Goal: Task Accomplishment & Management: Complete application form

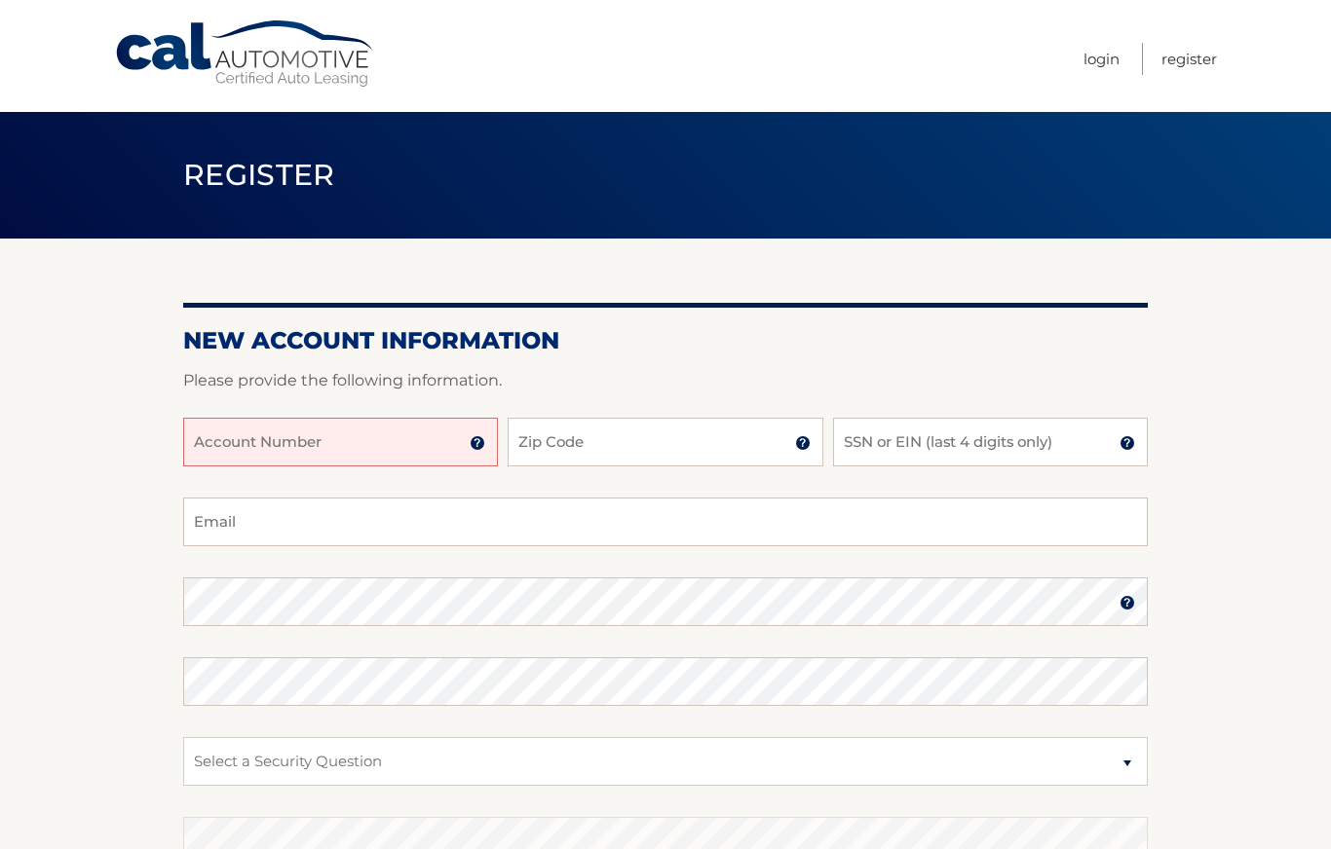
click at [394, 436] on input "Account Number" at bounding box center [340, 442] width 315 height 49
type input "44455534274"
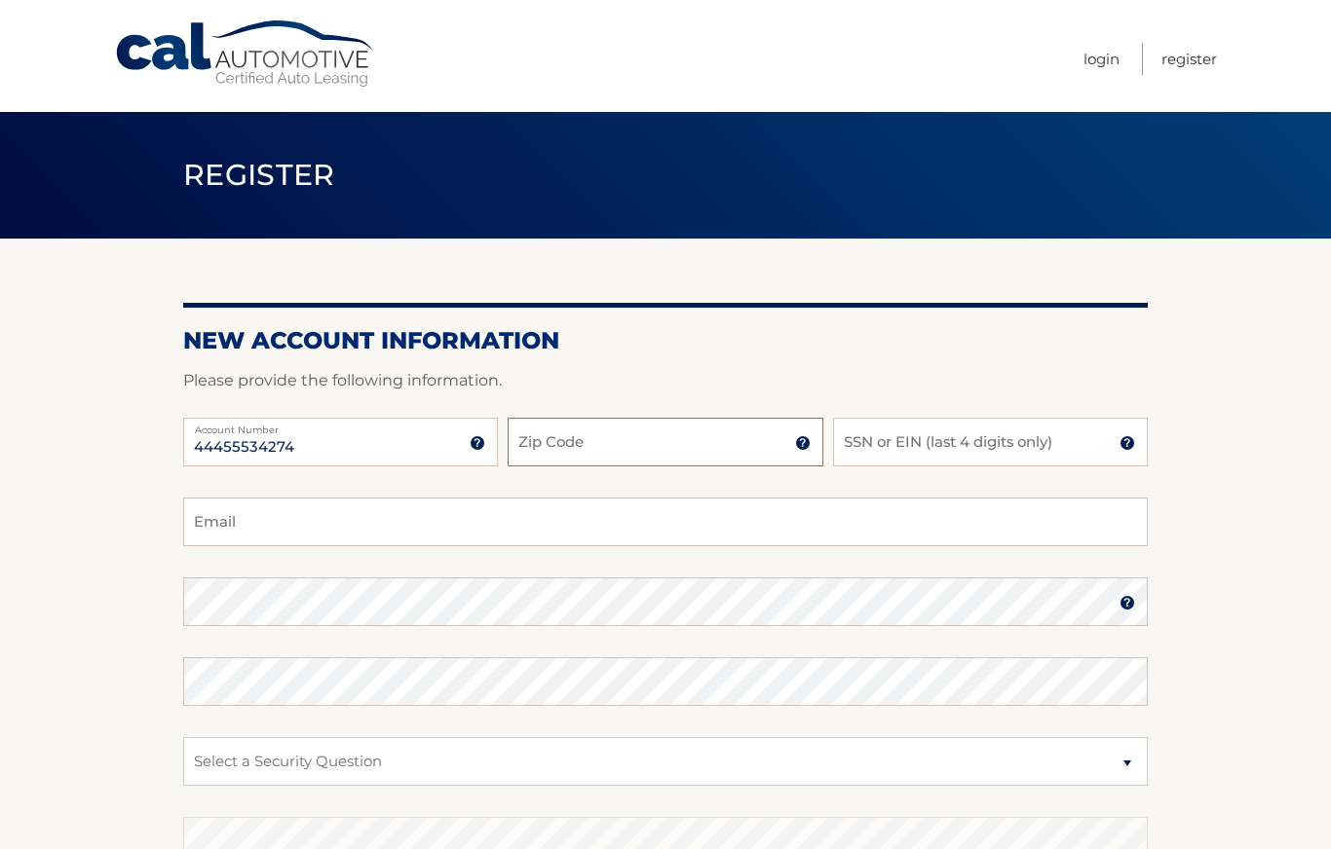
click at [657, 454] on input "Zip Code" at bounding box center [664, 442] width 315 height 49
type input "02813"
click at [975, 445] on input "SSN or EIN (last 4 digits only)" at bounding box center [990, 442] width 315 height 49
type input "0996"
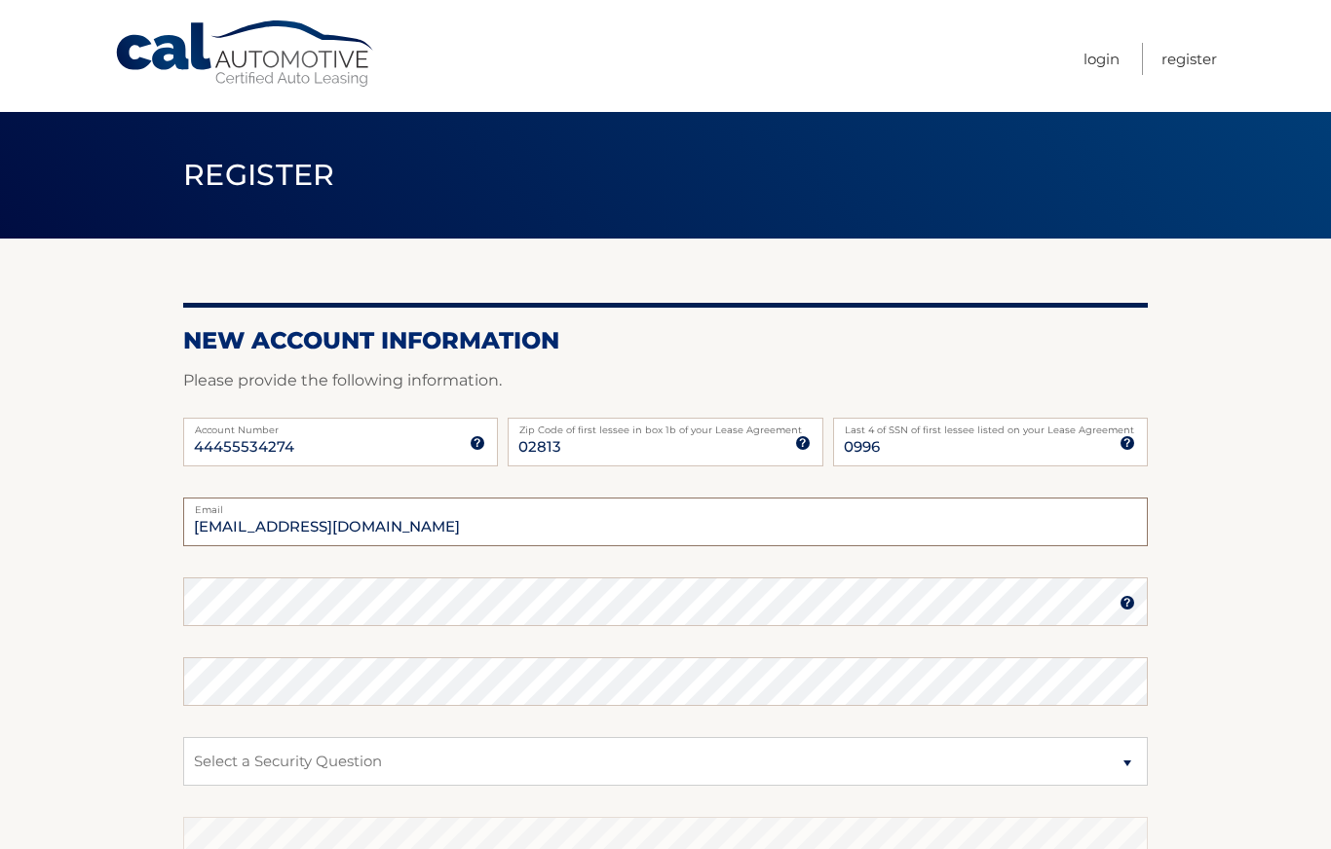
type input "theresabrasile@gmail.com"
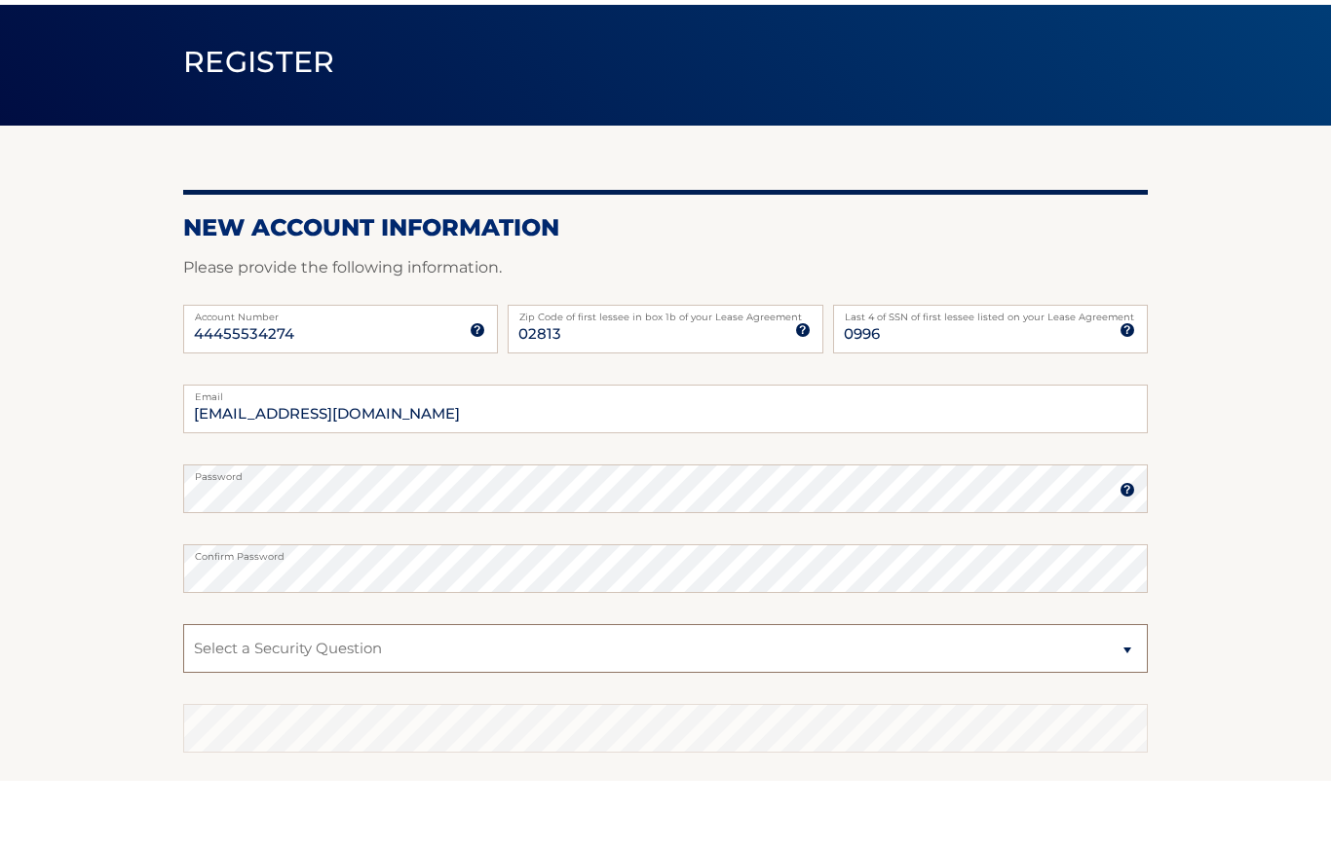
click at [757, 694] on select "Select a Security Question What was the name of your elementary school? What is…" at bounding box center [665, 718] width 964 height 49
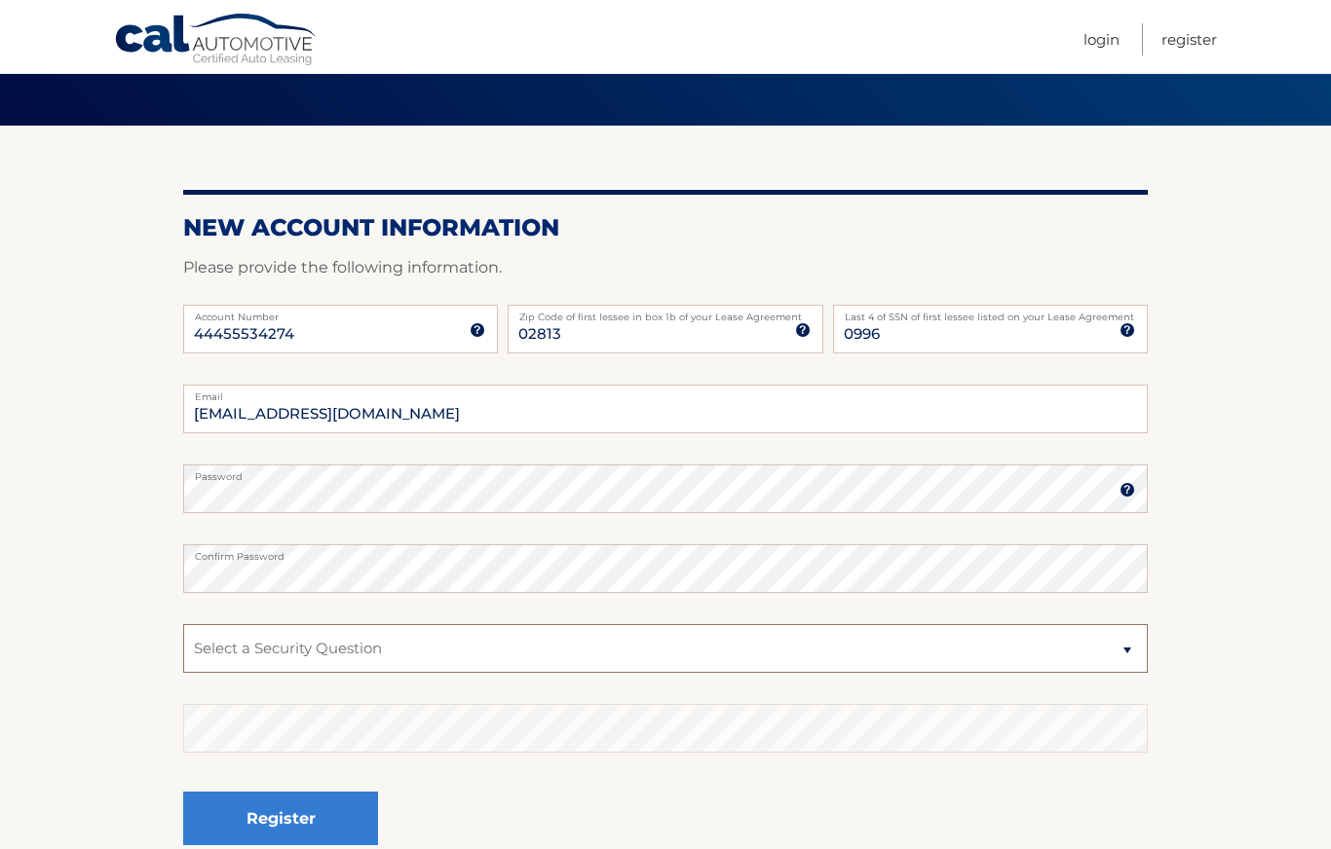
select select "2"
click at [318, 818] on button "Register" at bounding box center [280, 819] width 195 height 54
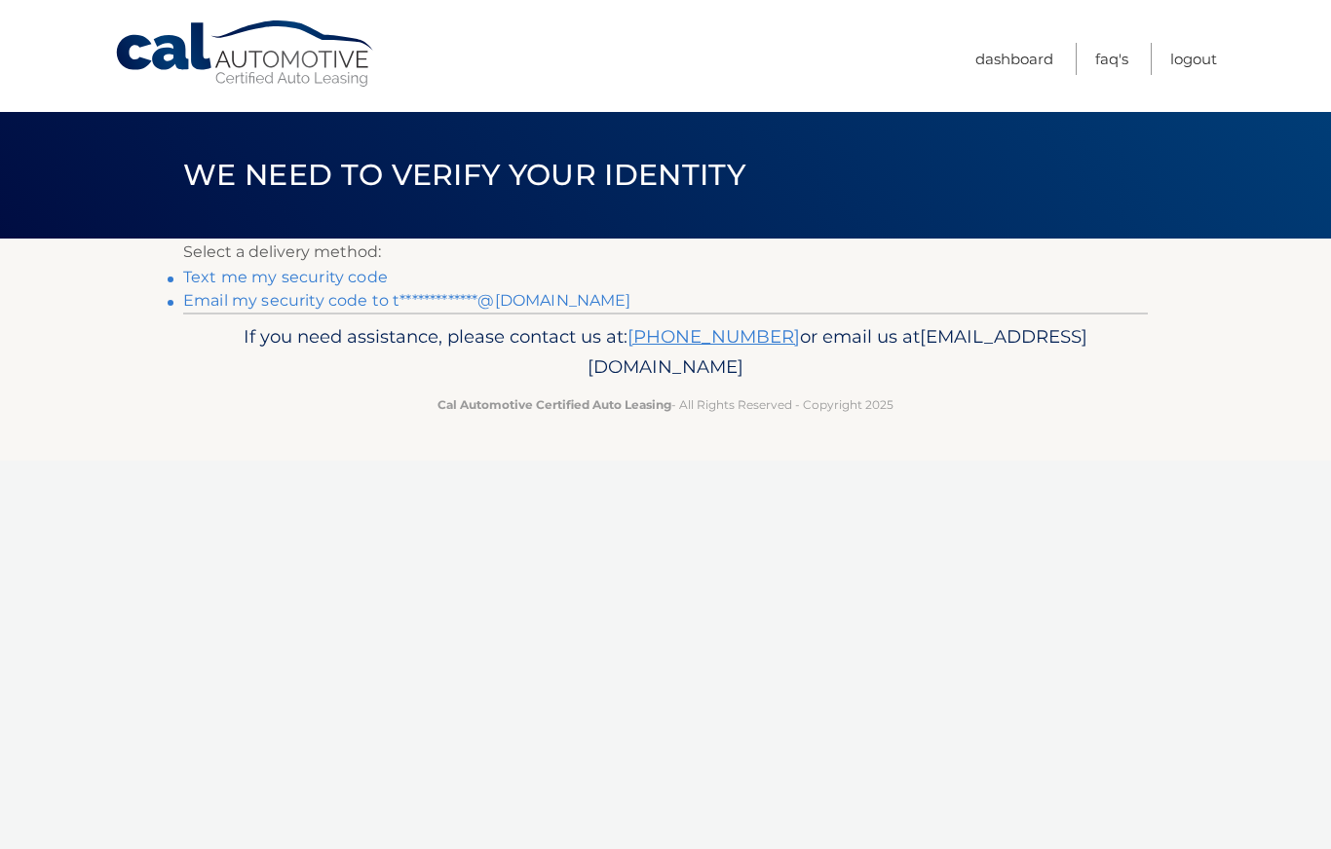
click at [190, 274] on link "Text me my security code" at bounding box center [285, 277] width 205 height 19
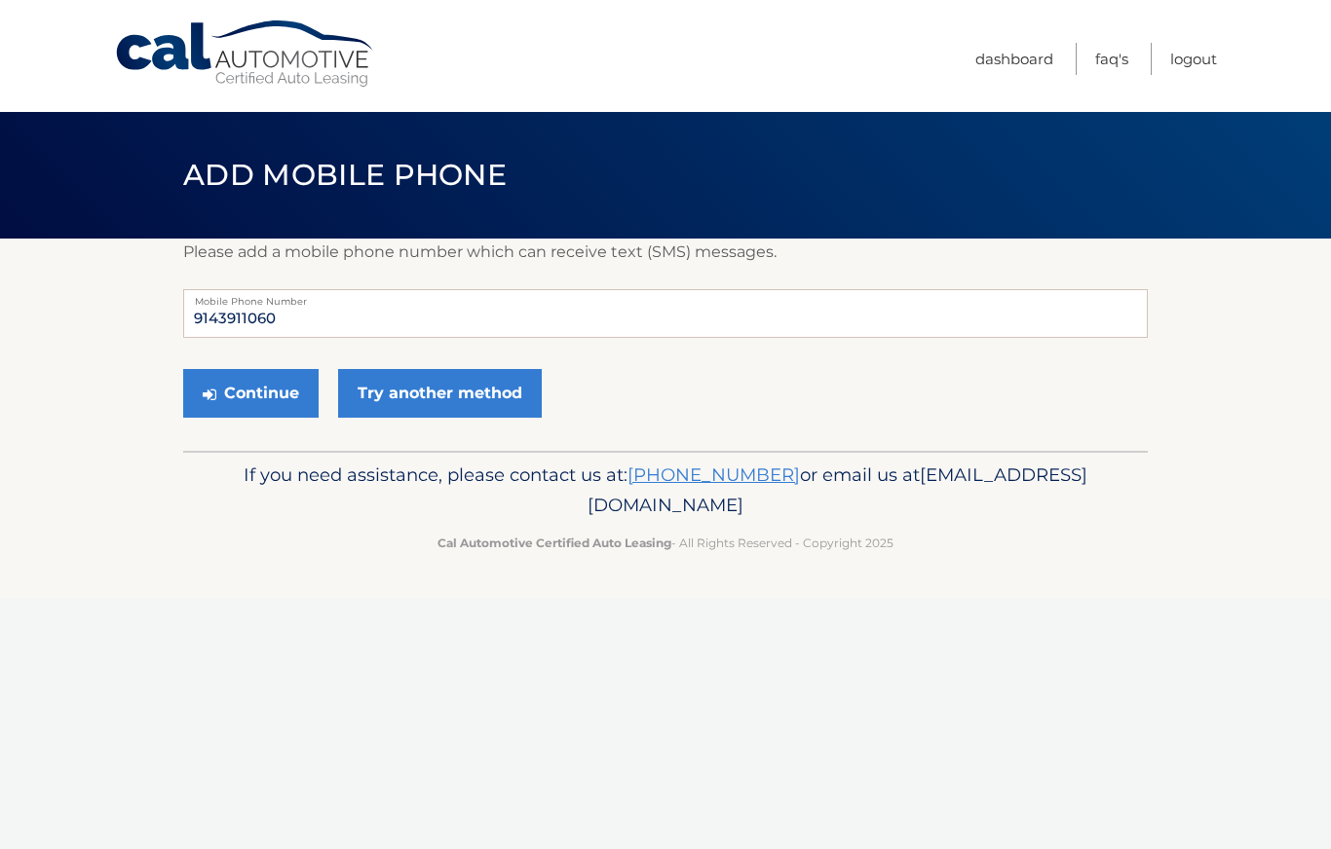
click at [226, 391] on button "Continue" at bounding box center [250, 393] width 135 height 49
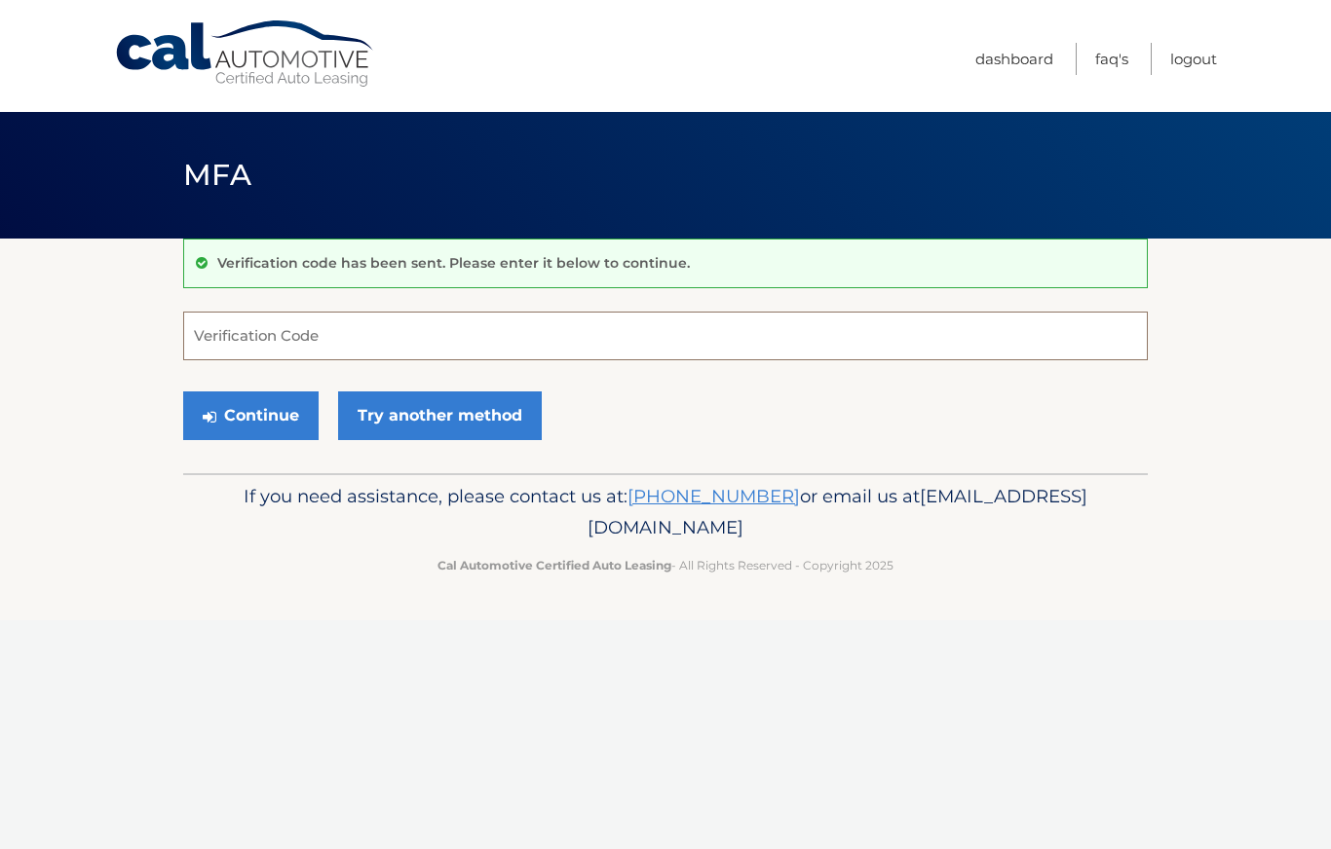
click at [564, 319] on input "Verification Code" at bounding box center [665, 336] width 964 height 49
type input "928734"
click at [250, 415] on button "Continue" at bounding box center [250, 416] width 135 height 49
click at [235, 423] on button "Continue" at bounding box center [250, 416] width 135 height 49
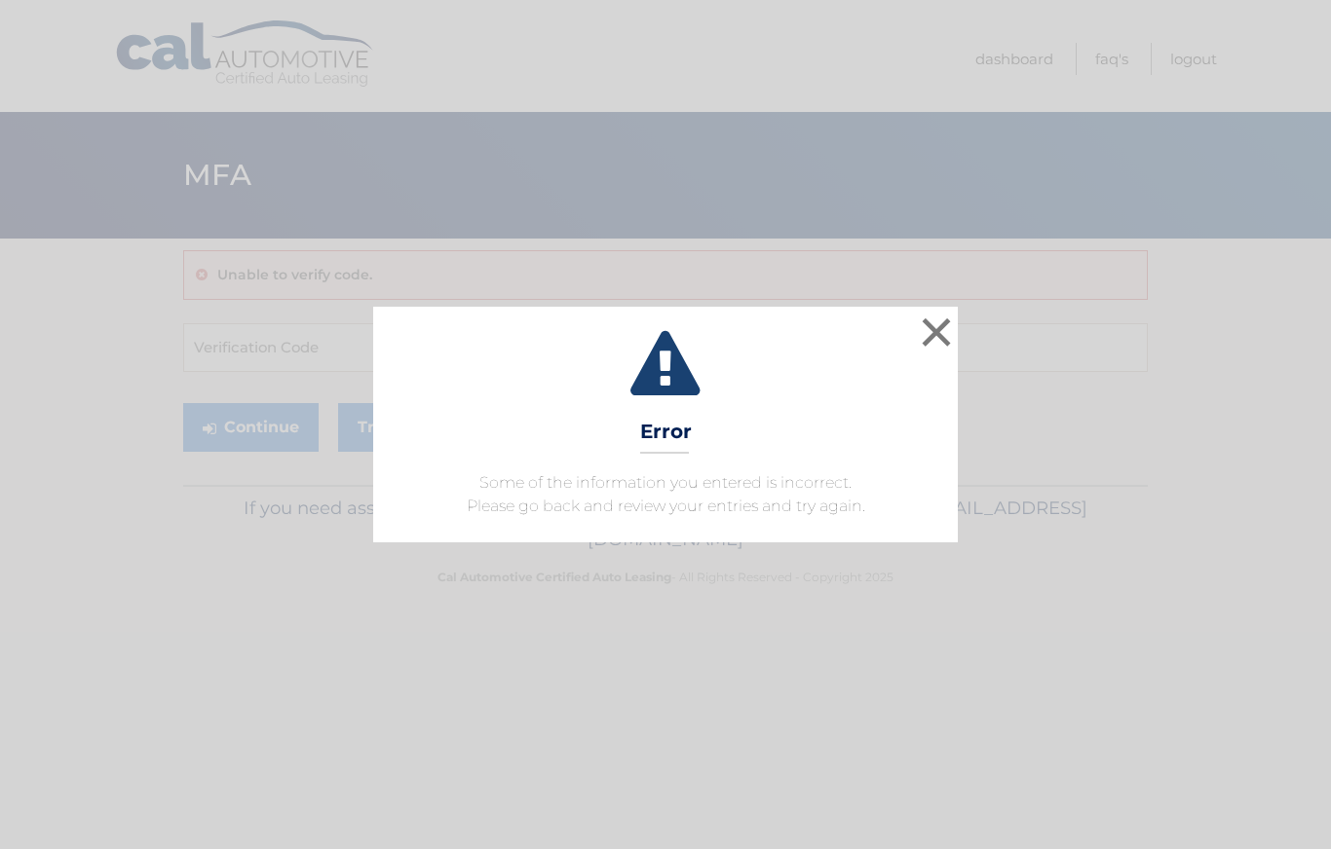
click at [936, 328] on button "×" at bounding box center [936, 332] width 39 height 39
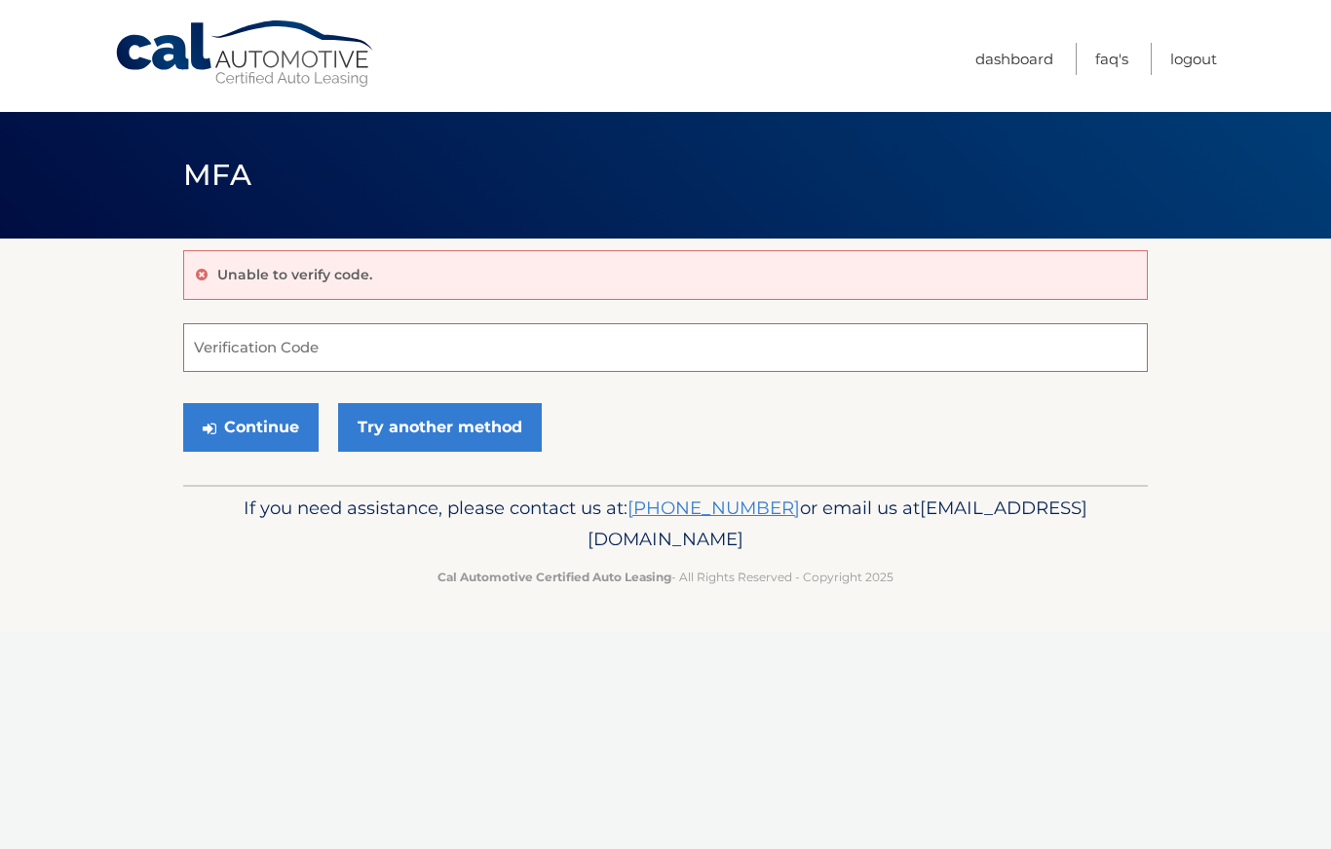
click at [420, 345] on input "Verification Code" at bounding box center [665, 347] width 964 height 49
type input "928734"
click at [250, 426] on button "Continue" at bounding box center [250, 427] width 135 height 49
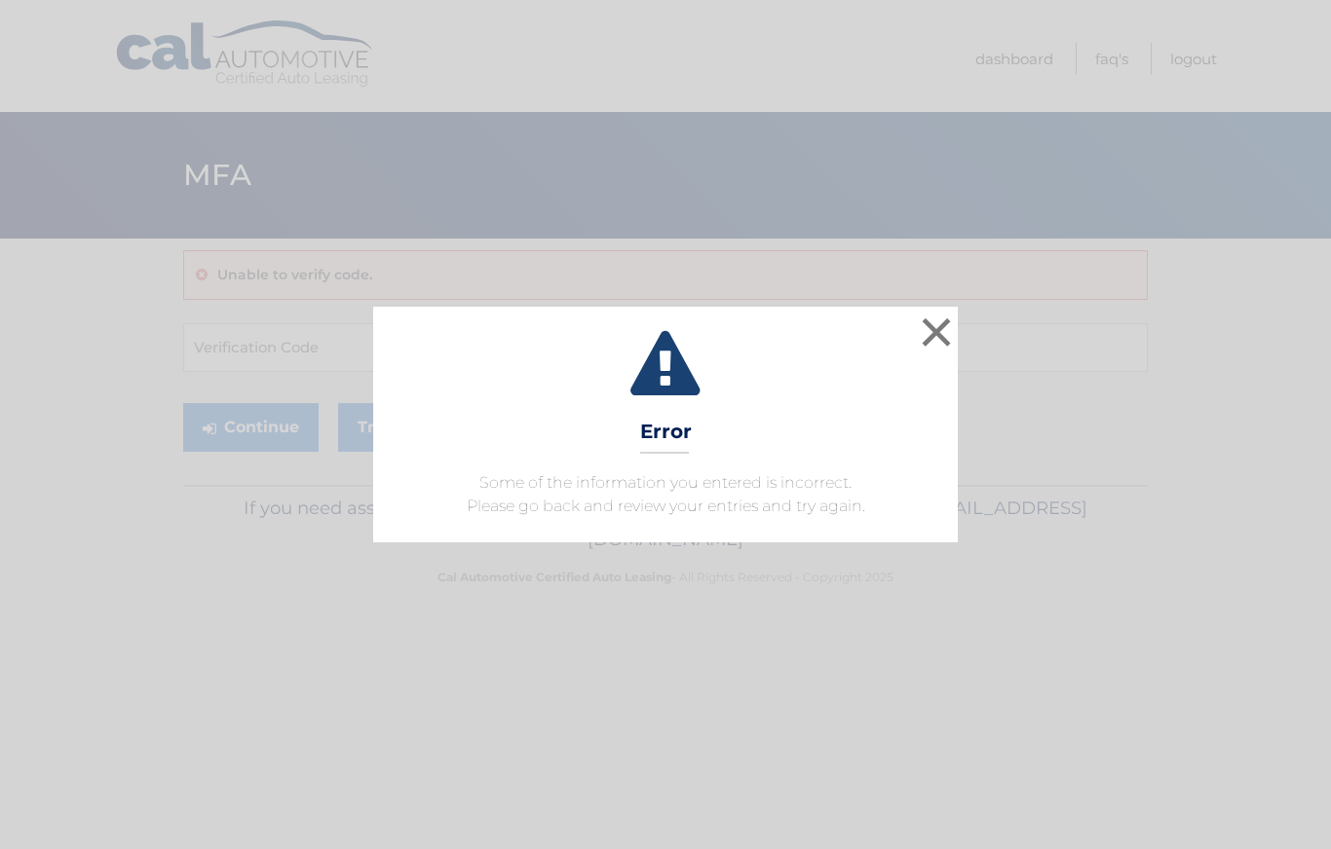
click at [944, 322] on button "×" at bounding box center [936, 332] width 39 height 39
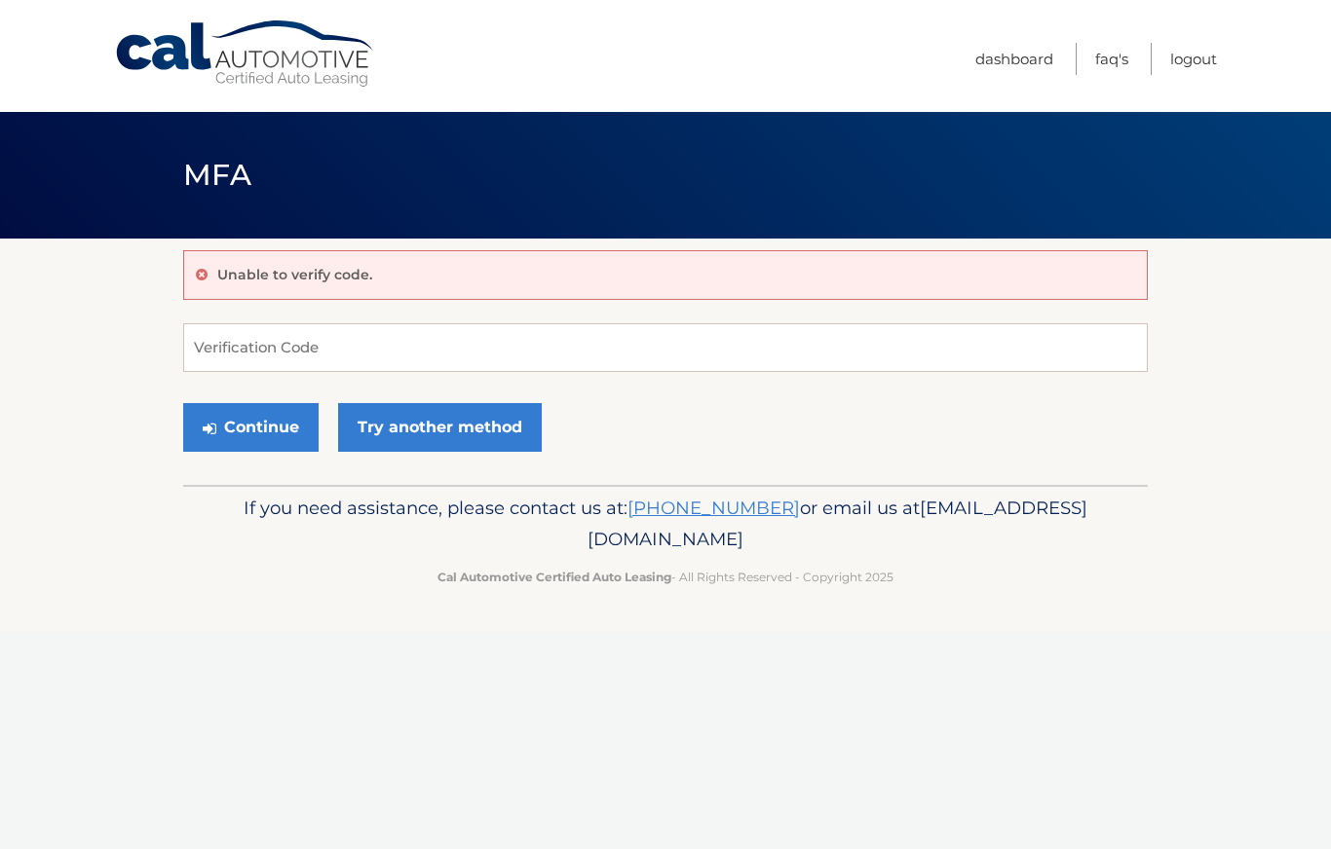
click at [495, 411] on link "Try another method" at bounding box center [440, 427] width 204 height 49
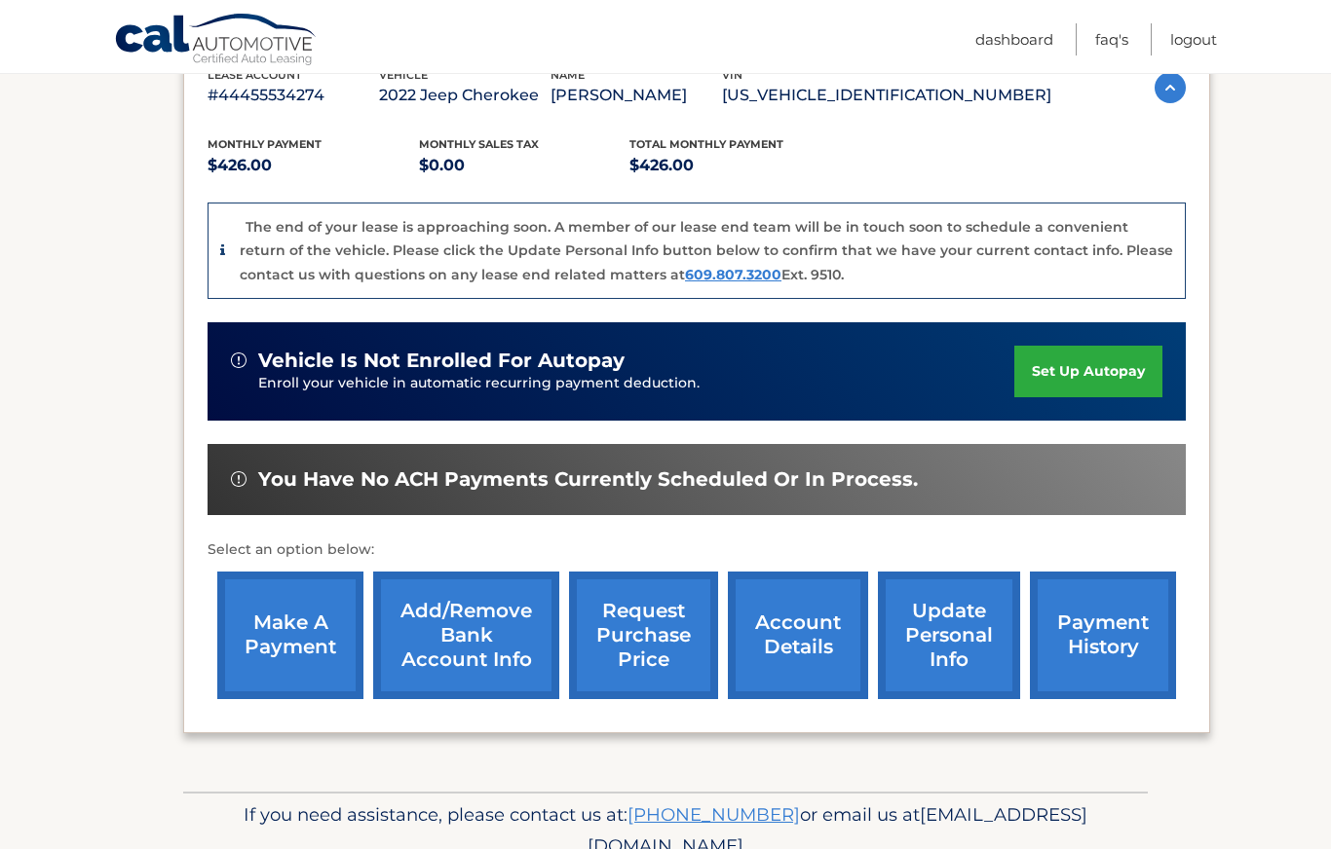
scroll to position [360, 0]
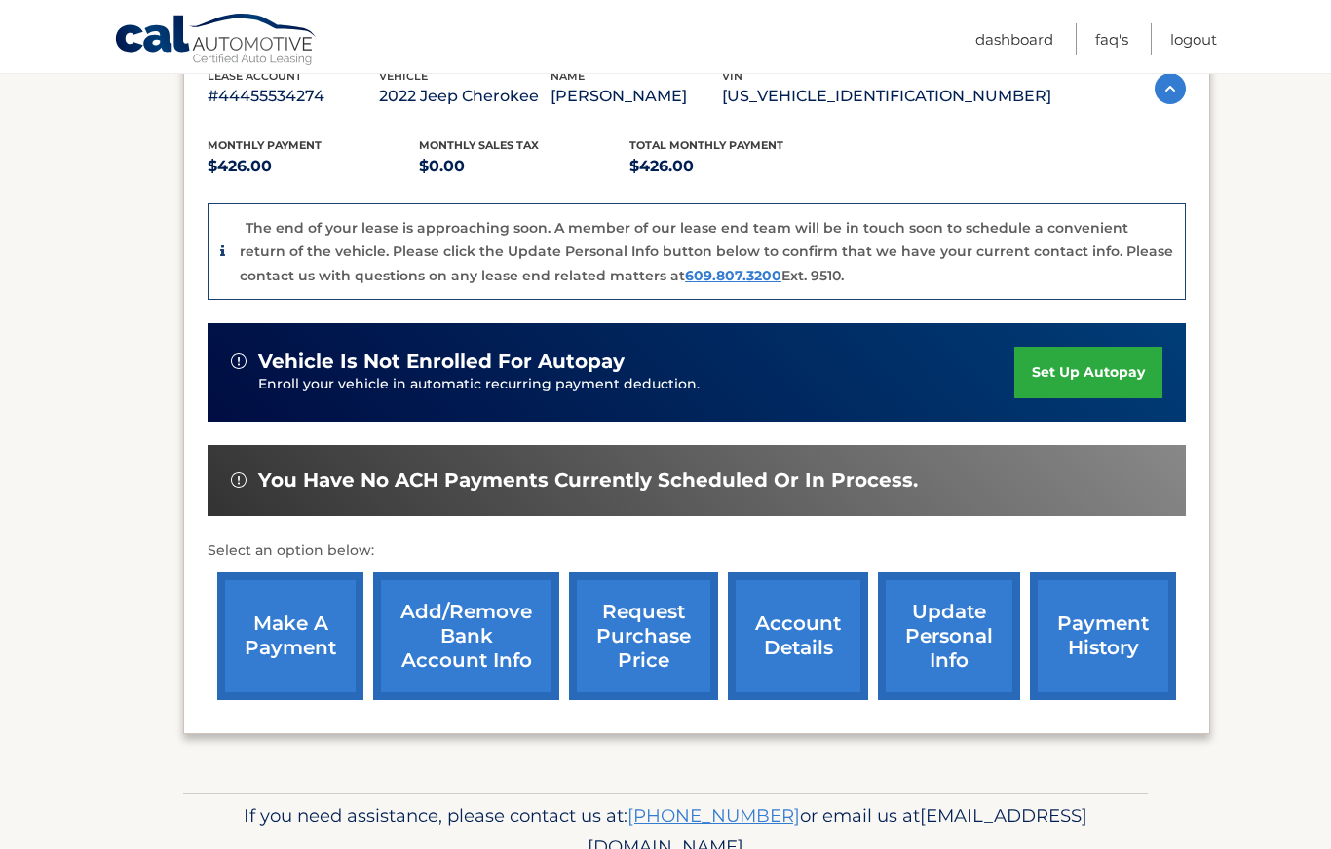
click at [654, 643] on link "request purchase price" at bounding box center [643, 637] width 149 height 128
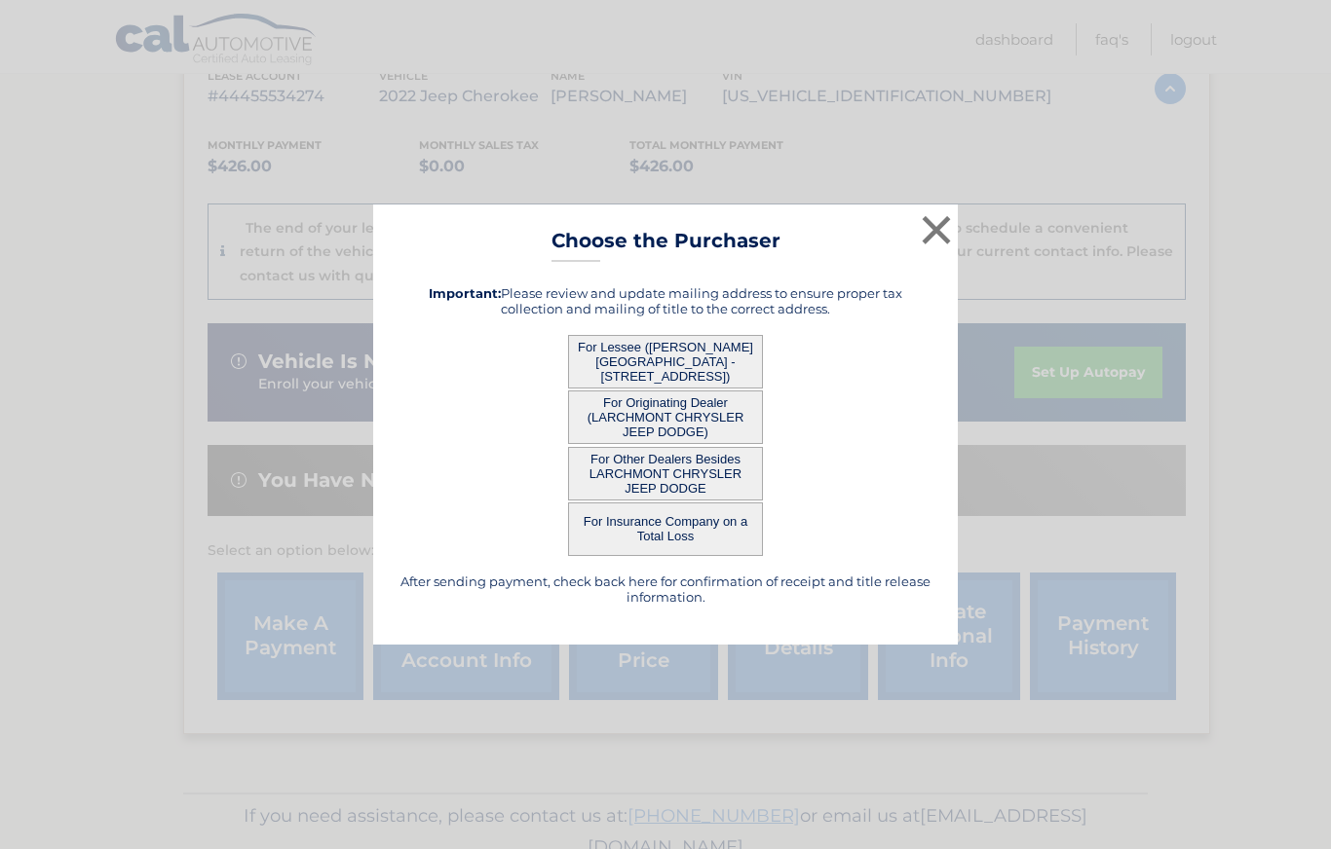
click at [710, 389] on button "For Lessee (THERESA BRASILE - 28 South Bayberry Lane, , Charlestown, RI 02813)" at bounding box center [665, 362] width 195 height 54
click at [675, 389] on button "For Lessee (THERESA BRASILE - 28 South Bayberry Lane, , Charlestown, RI 02813)" at bounding box center [665, 362] width 195 height 54
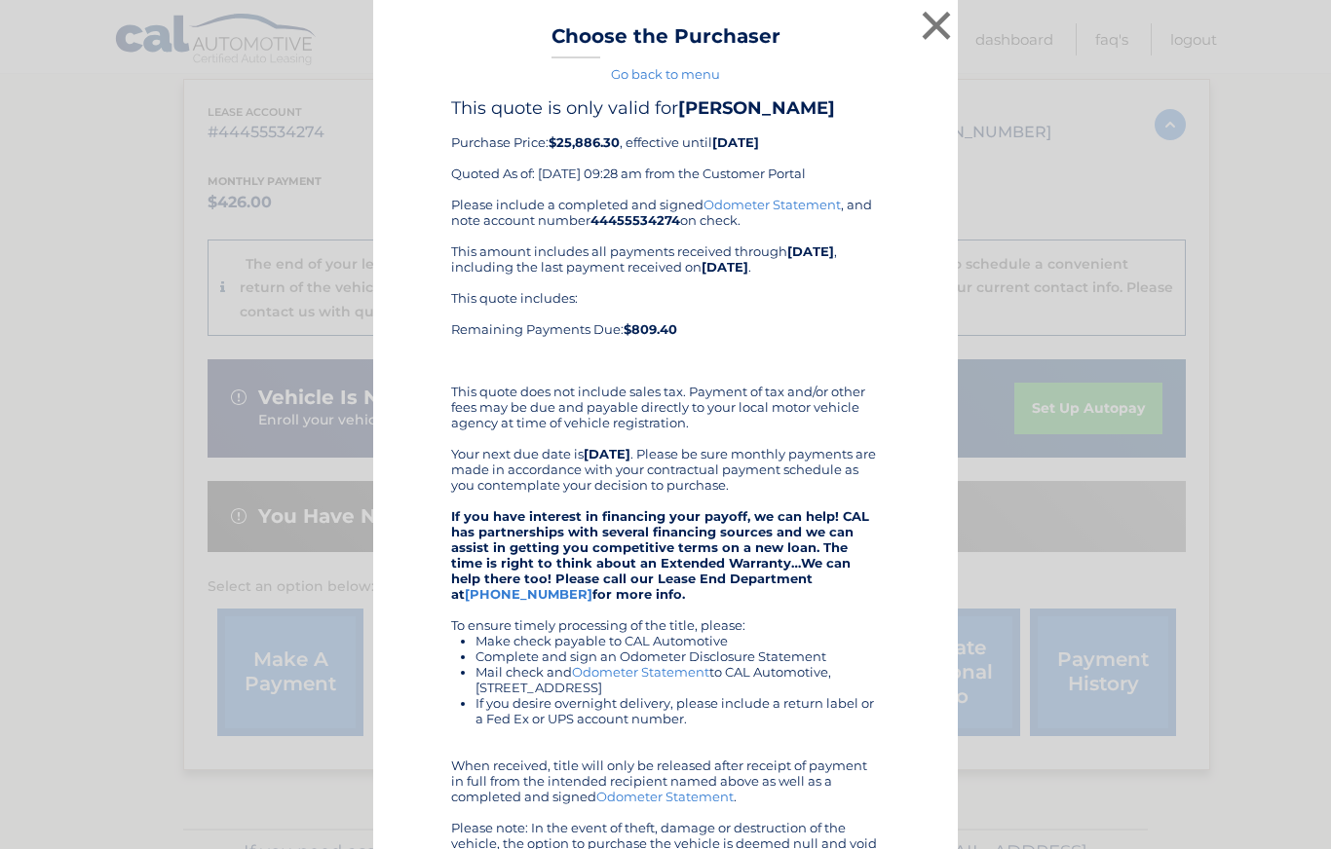
scroll to position [322, 0]
click at [944, 26] on button "×" at bounding box center [936, 25] width 39 height 39
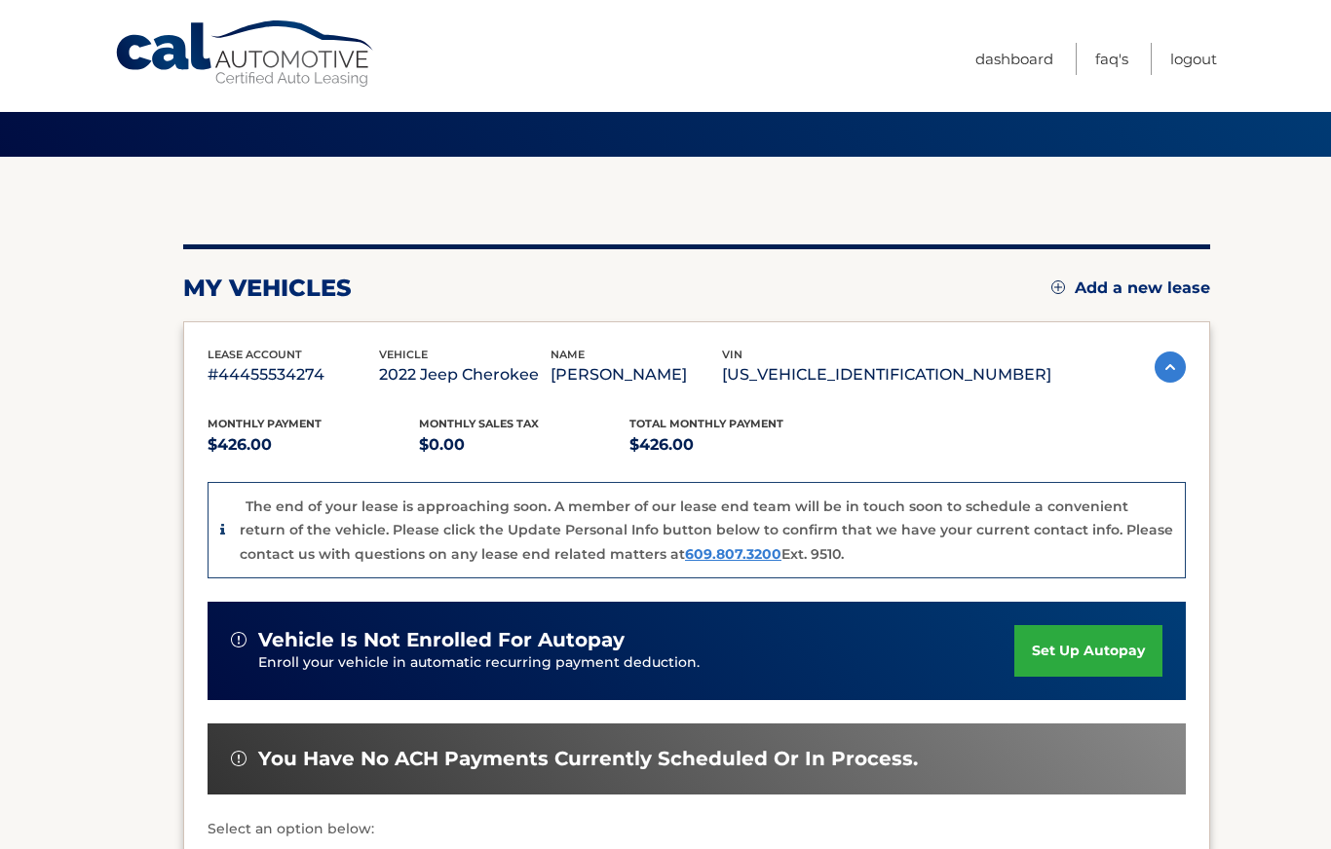
scroll to position [0, 0]
